Goal: Check status

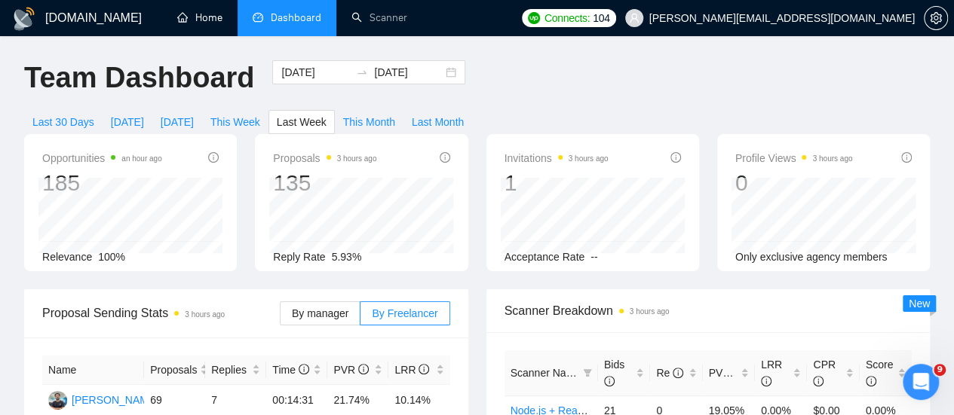
click at [201, 17] on link "Home" at bounding box center [199, 17] width 45 height 13
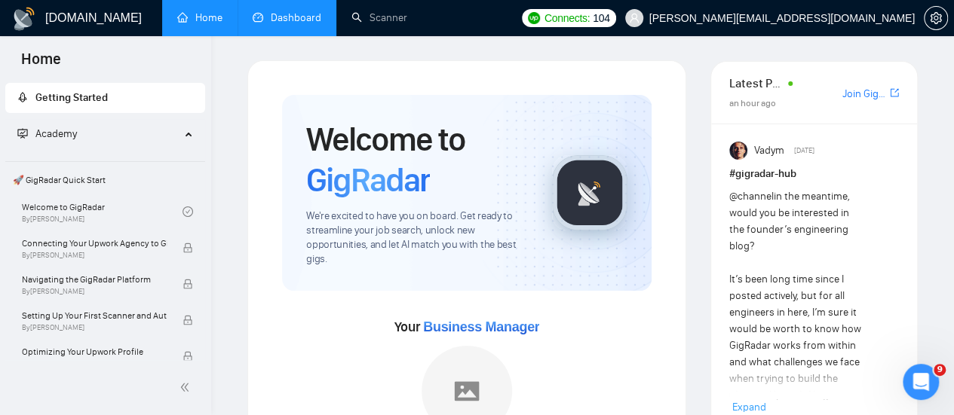
click at [300, 11] on link "Dashboard" at bounding box center [287, 17] width 69 height 13
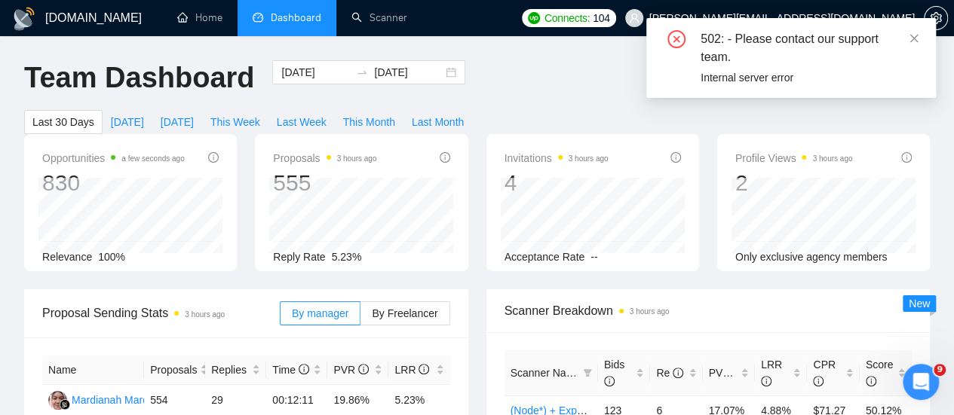
click at [906, 32] on div "502: - Please contact our support team." at bounding box center [808, 48] width 217 height 36
click at [911, 36] on icon "close" at bounding box center [914, 38] width 8 height 8
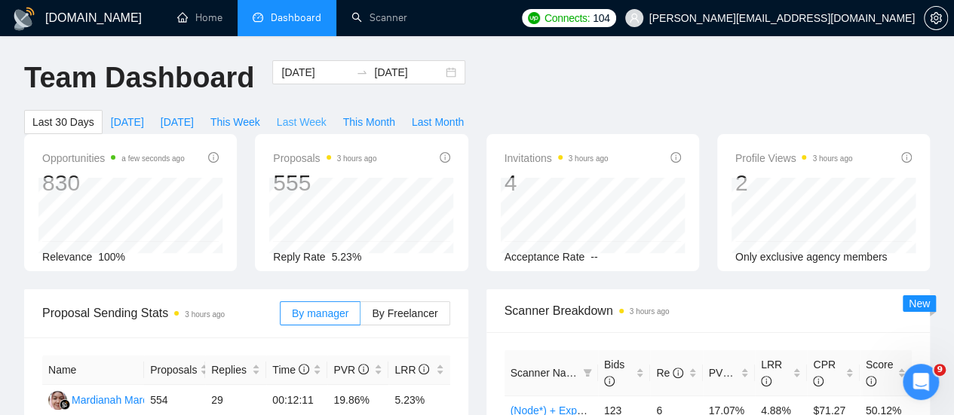
click at [326, 114] on span "Last Week" at bounding box center [302, 122] width 50 height 17
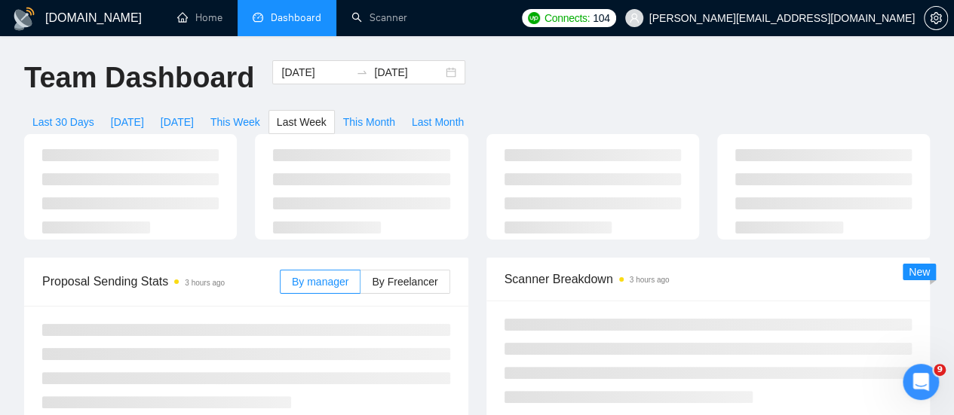
type input "[DATE]"
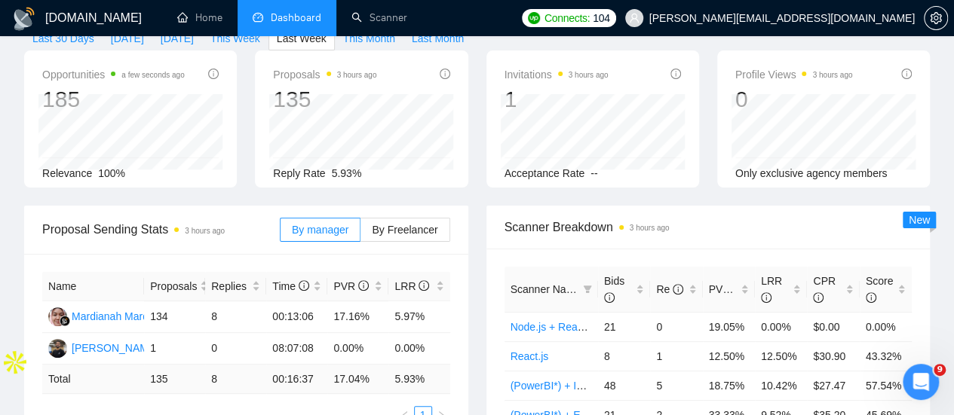
scroll to position [115, 0]
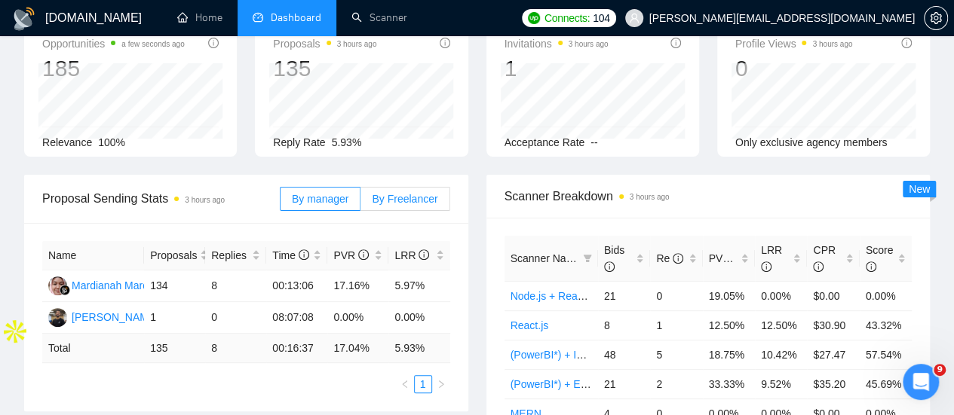
click at [413, 187] on label "By Freelancer" at bounding box center [404, 199] width 89 height 24
click at [360, 203] on input "By Freelancer" at bounding box center [360, 203] width 0 height 0
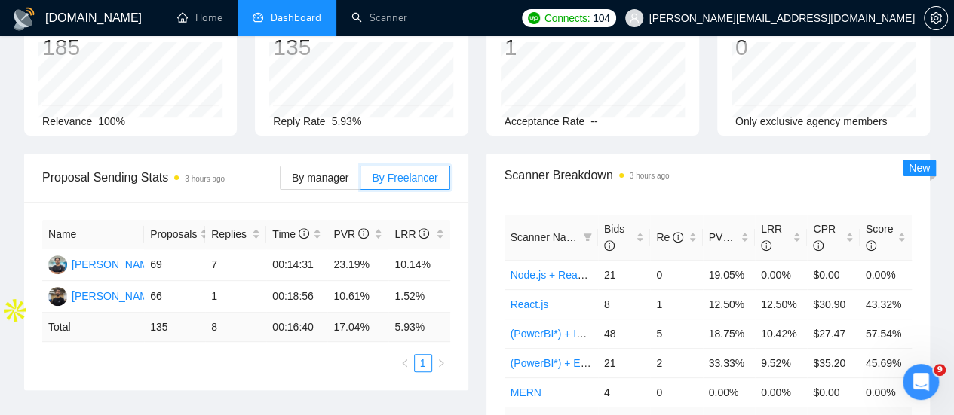
scroll to position [137, 0]
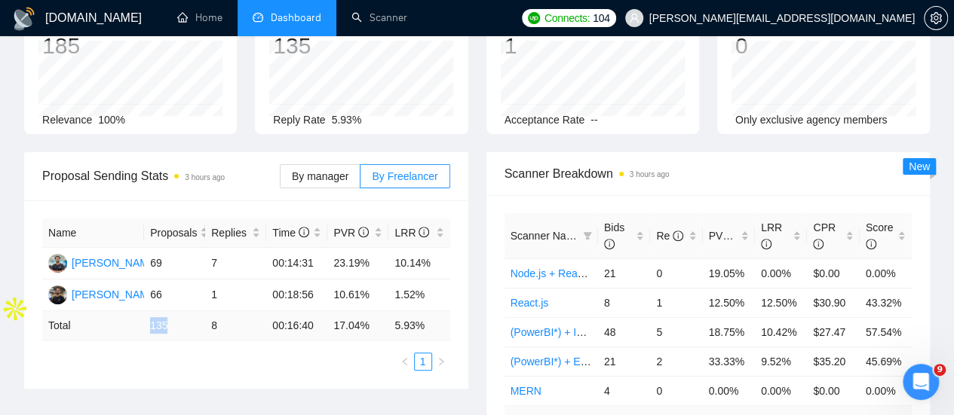
drag, startPoint x: 149, startPoint y: 302, endPoint x: 169, endPoint y: 302, distance: 20.4
click at [169, 311] on td "135" at bounding box center [174, 325] width 61 height 29
copy td "135"
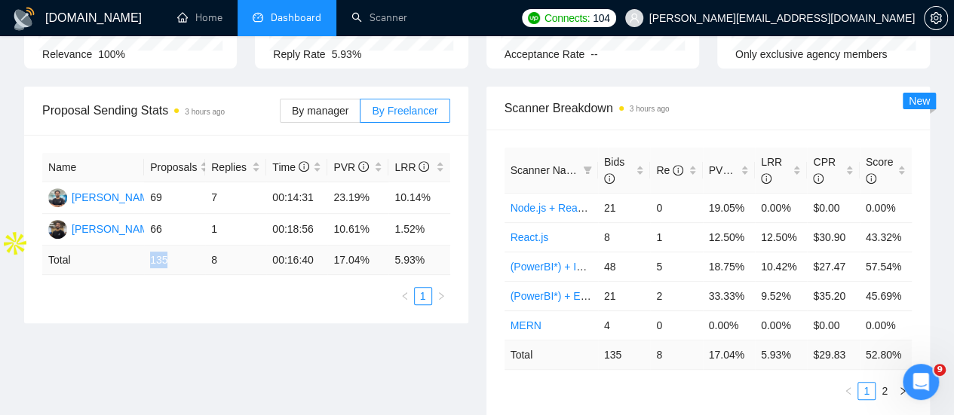
scroll to position [204, 0]
drag, startPoint x: 149, startPoint y: 172, endPoint x: 161, endPoint y: 172, distance: 12.8
click at [161, 182] on td "69" at bounding box center [174, 198] width 61 height 32
copy td "69"
drag, startPoint x: 330, startPoint y: 176, endPoint x: 366, endPoint y: 174, distance: 36.2
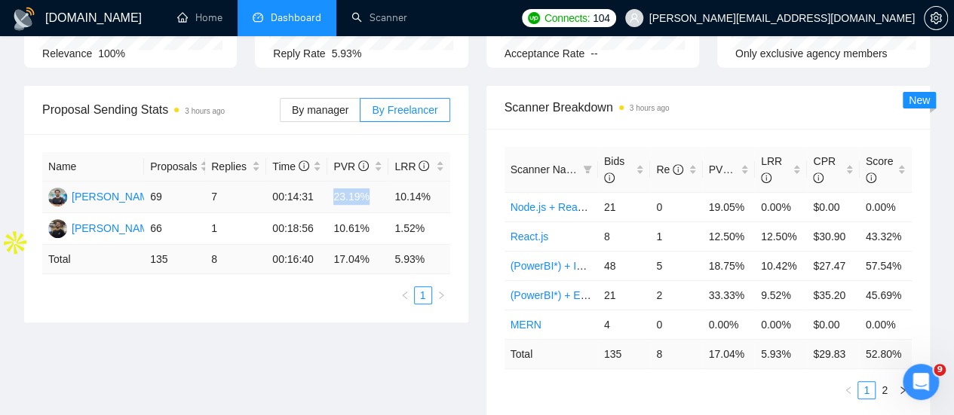
click at [366, 182] on td "23.19%" at bounding box center [357, 198] width 61 height 32
copy td "23.19%"
drag, startPoint x: 396, startPoint y: 176, endPoint x: 434, endPoint y: 174, distance: 38.5
click at [434, 182] on td "10.14%" at bounding box center [418, 198] width 61 height 32
copy td "10.14%"
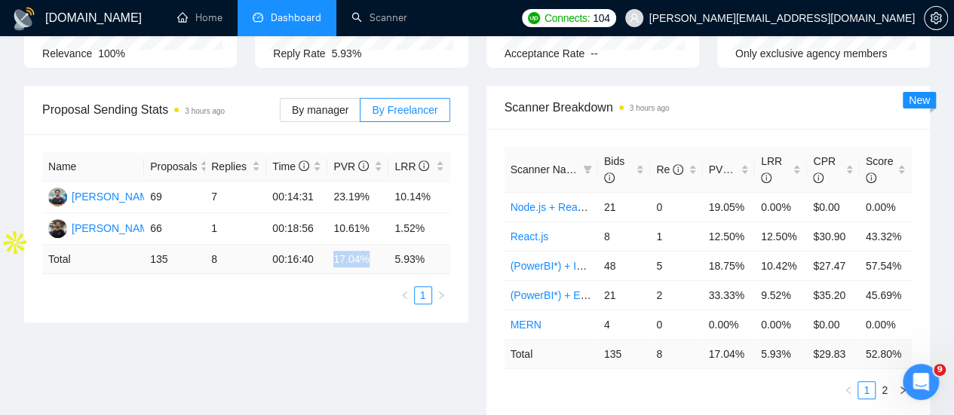
drag, startPoint x: 334, startPoint y: 236, endPoint x: 369, endPoint y: 238, distance: 35.5
click at [369, 245] on td "17.04 %" at bounding box center [357, 259] width 61 height 29
copy td "17.04 %"
drag, startPoint x: 332, startPoint y: 170, endPoint x: 369, endPoint y: 173, distance: 37.9
click at [369, 182] on td "23.19%" at bounding box center [357, 198] width 61 height 32
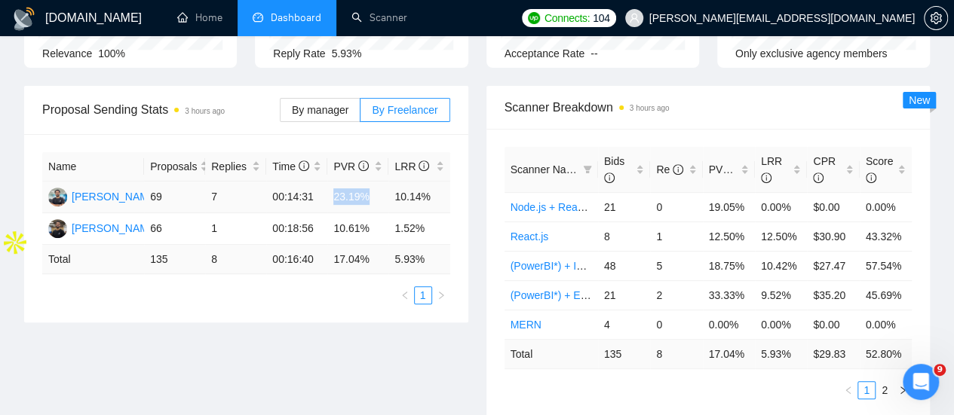
copy td "23.19%"
drag, startPoint x: 393, startPoint y: 236, endPoint x: 431, endPoint y: 234, distance: 38.5
click at [431, 245] on td "5.93 %" at bounding box center [418, 259] width 61 height 29
copy td "5.93 %"
